Goal: Register for event/course

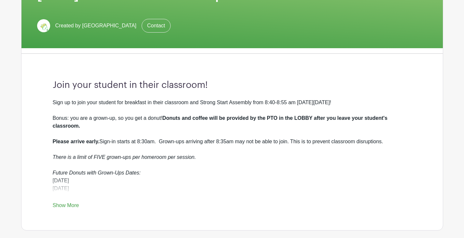
scroll to position [122, 0]
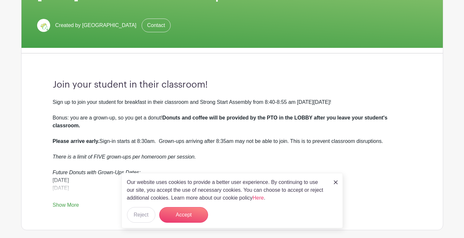
click at [66, 220] on div "Join your student in their classroom! Sign up to join your student for breakfas…" at bounding box center [232, 144] width 390 height 171
click at [149, 216] on button "Reject" at bounding box center [141, 215] width 28 height 16
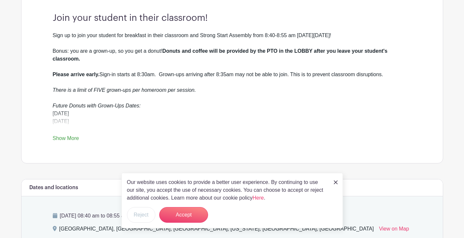
scroll to position [191, 0]
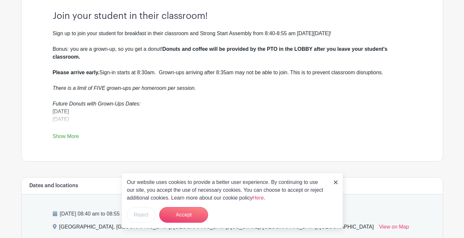
click at [336, 186] on link at bounding box center [336, 182] width 4 height 8
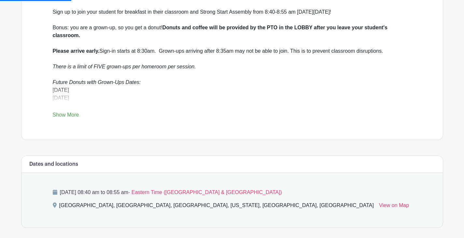
scroll to position [213, 0]
click at [63, 112] on link "Show More" at bounding box center [66, 116] width 26 height 8
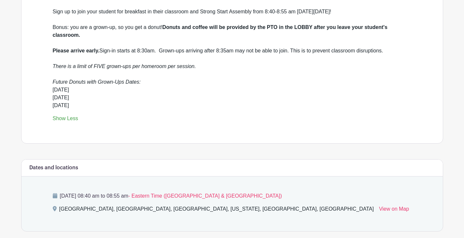
click at [75, 90] on div "[DATE] [DATE] [DATE]" at bounding box center [232, 97] width 359 height 23
drag, startPoint x: 75, startPoint y: 90, endPoint x: 136, endPoint y: 84, distance: 60.8
click at [136, 84] on div "Sign up to join your student for breakfast in their classroom and Strong Start …" at bounding box center [232, 59] width 359 height 102
click at [76, 88] on div "[DATE] [DATE] [DATE]" at bounding box center [232, 97] width 359 height 23
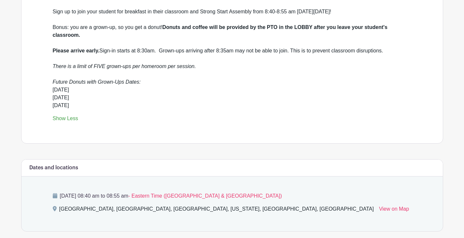
click at [61, 89] on div "[DATE] [DATE] [DATE]" at bounding box center [232, 97] width 359 height 23
copy div "[DATE]"
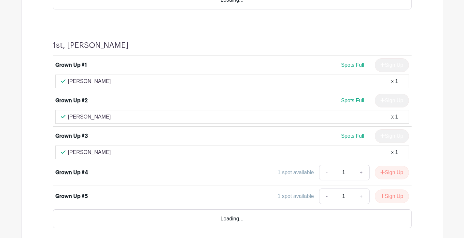
scroll to position [2644, 0]
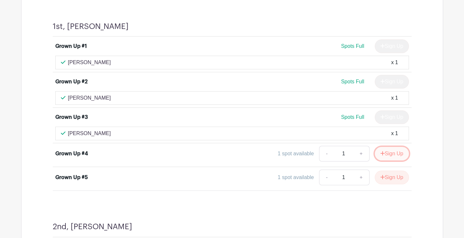
click at [383, 152] on icon "submit" at bounding box center [382, 153] width 5 height 5
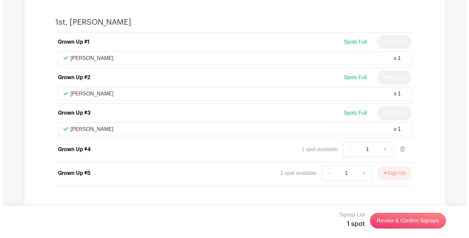
scroll to position [2649, 0]
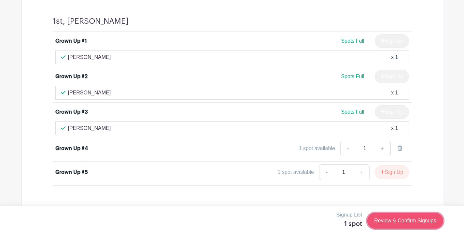
click at [409, 221] on link "Review & Confirm Signups" at bounding box center [405, 221] width 76 height 16
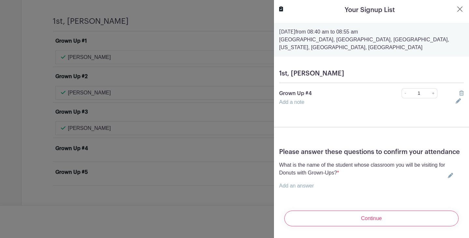
click at [294, 104] on link "Add a note" at bounding box center [291, 102] width 25 height 6
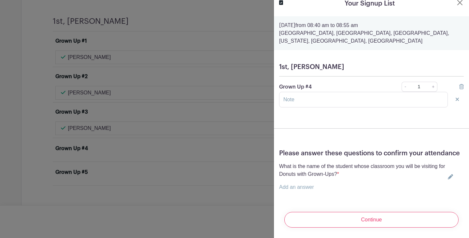
scroll to position [0, 0]
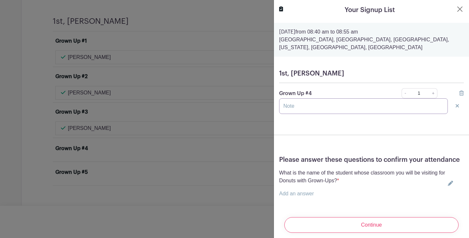
click at [310, 103] on input "text" at bounding box center [363, 106] width 169 height 16
type input "[PERSON_NAME]"
click at [330, 136] on form "[DATE] 08:40 am to 08:55 am [GEOGRAPHIC_DATA], [GEOGRAPHIC_DATA], [GEOGRAPHIC_D…" at bounding box center [371, 131] width 195 height 216
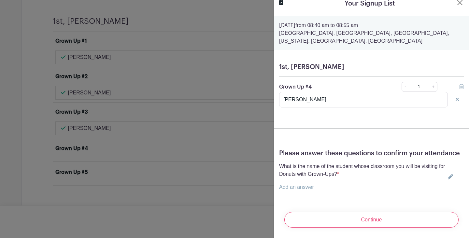
click at [318, 183] on p "Add an answer" at bounding box center [362, 187] width 166 height 8
click at [291, 184] on link "Add an answer" at bounding box center [296, 187] width 35 height 6
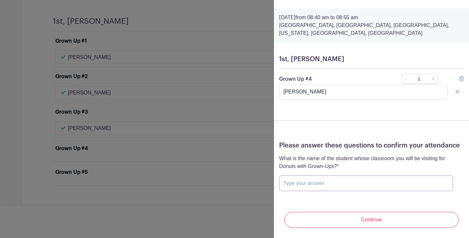
click at [319, 186] on input "text" at bounding box center [366, 183] width 174 height 16
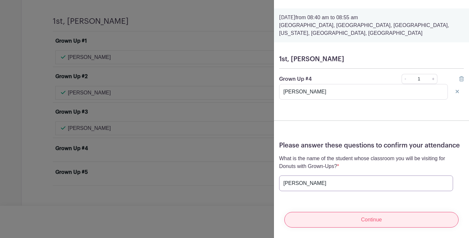
type input "[PERSON_NAME]"
click at [341, 224] on input "Continue" at bounding box center [371, 220] width 174 height 16
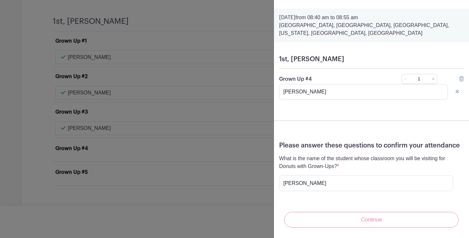
click at [375, 216] on div "Continue" at bounding box center [371, 220] width 185 height 26
click at [363, 216] on div "Continue" at bounding box center [371, 220] width 185 height 26
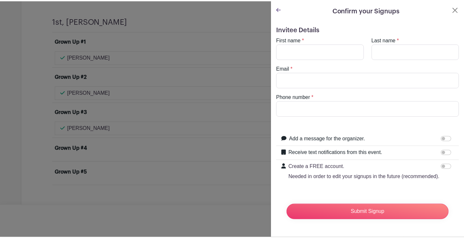
scroll to position [0, 0]
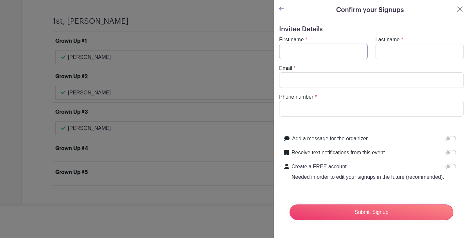
click at [323, 48] on input "First name" at bounding box center [323, 52] width 89 height 16
type input "Gabe"
type input "Maser"
click at [329, 72] on div "Email *" at bounding box center [371, 75] width 192 height 23
click at [322, 79] on input "Email" at bounding box center [371, 80] width 185 height 16
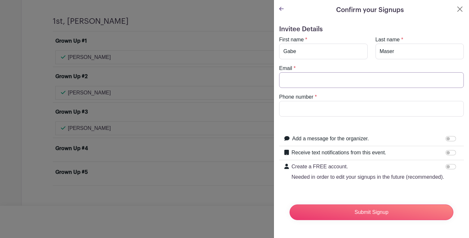
type input "[PERSON_NAME][EMAIL_ADDRESS][PERSON_NAME][DOMAIN_NAME]"
type input "7815720584"
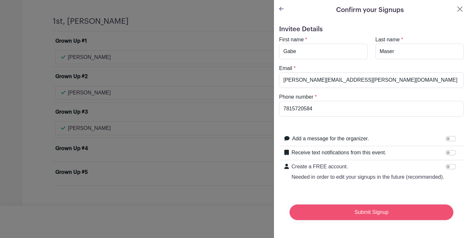
click at [370, 220] on input "Submit Signup" at bounding box center [371, 212] width 164 height 16
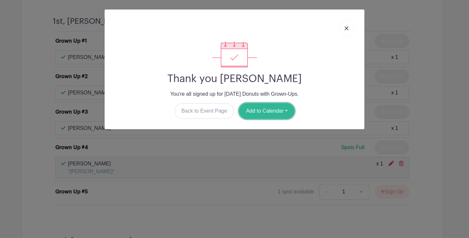
click at [263, 109] on button "Add to Calendar" at bounding box center [266, 111] width 55 height 16
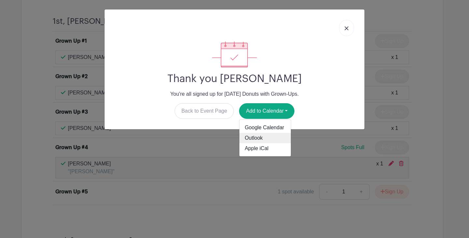
click at [258, 140] on link "Outlook" at bounding box center [264, 138] width 51 height 10
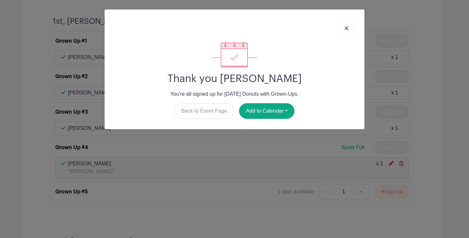
drag, startPoint x: 309, startPoint y: 54, endPoint x: 339, endPoint y: 27, distance: 40.4
click at [309, 54] on div at bounding box center [234, 54] width 249 height 26
click at [345, 29] on img at bounding box center [346, 28] width 4 height 4
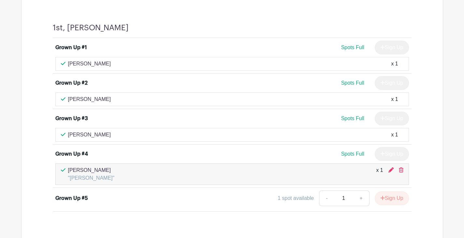
scroll to position [2645, 0]
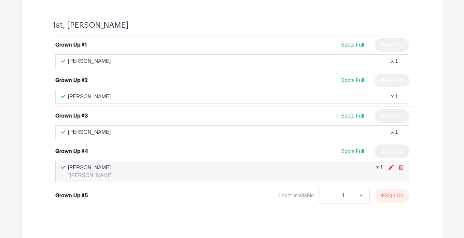
click at [400, 169] on icon at bounding box center [401, 167] width 5 height 5
click at [400, 168] on icon at bounding box center [401, 167] width 5 height 5
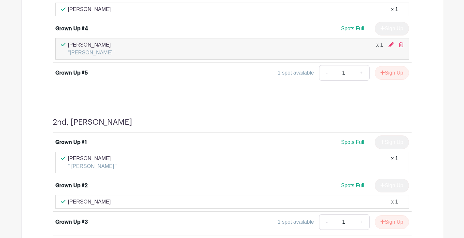
scroll to position [2768, 0]
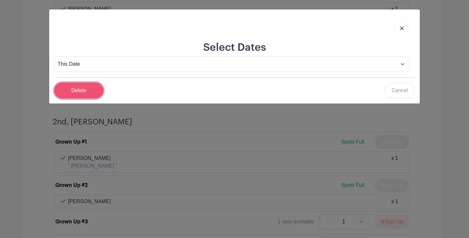
click at [77, 91] on input "Delete" at bounding box center [78, 91] width 49 height 16
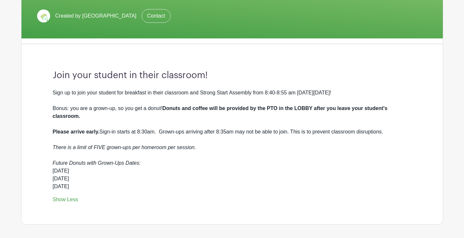
scroll to position [133, 0]
